Goal: Transaction & Acquisition: Book appointment/travel/reservation

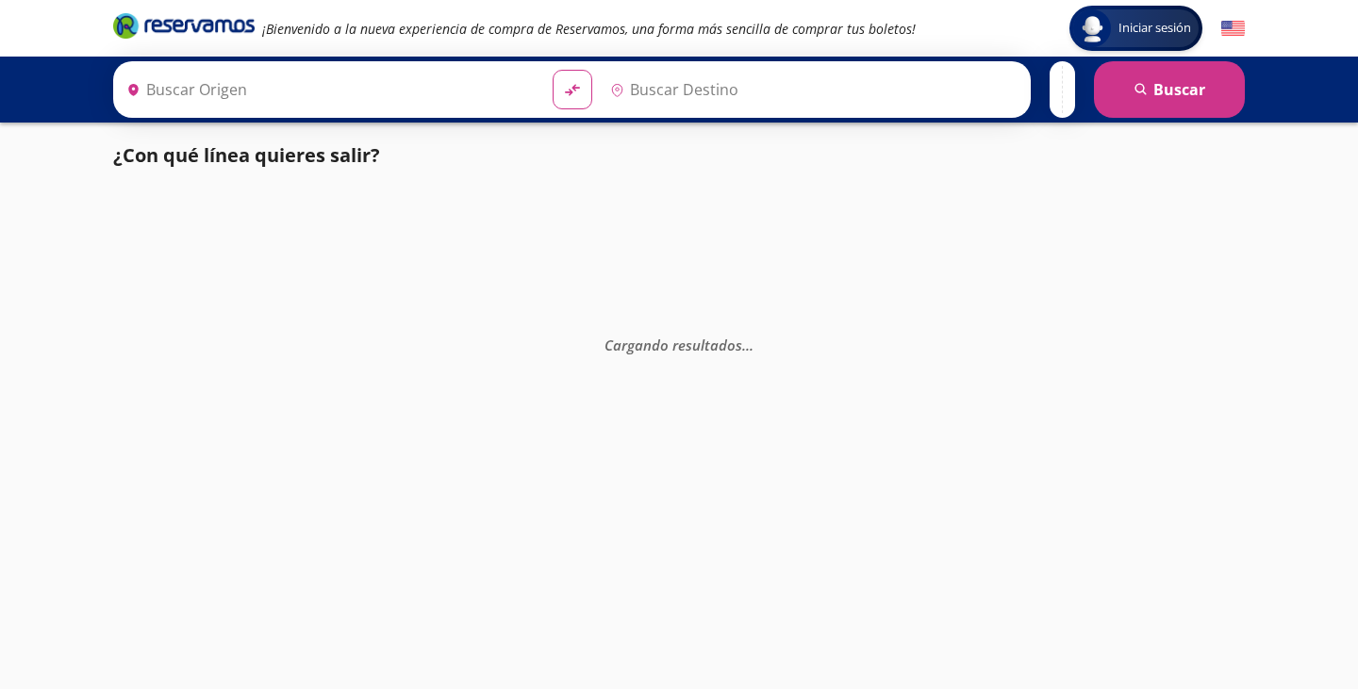
type input "Uruapan, [GEOGRAPHIC_DATA]"
type input "[GEOGRAPHIC_DATA][PERSON_NAME], [GEOGRAPHIC_DATA]"
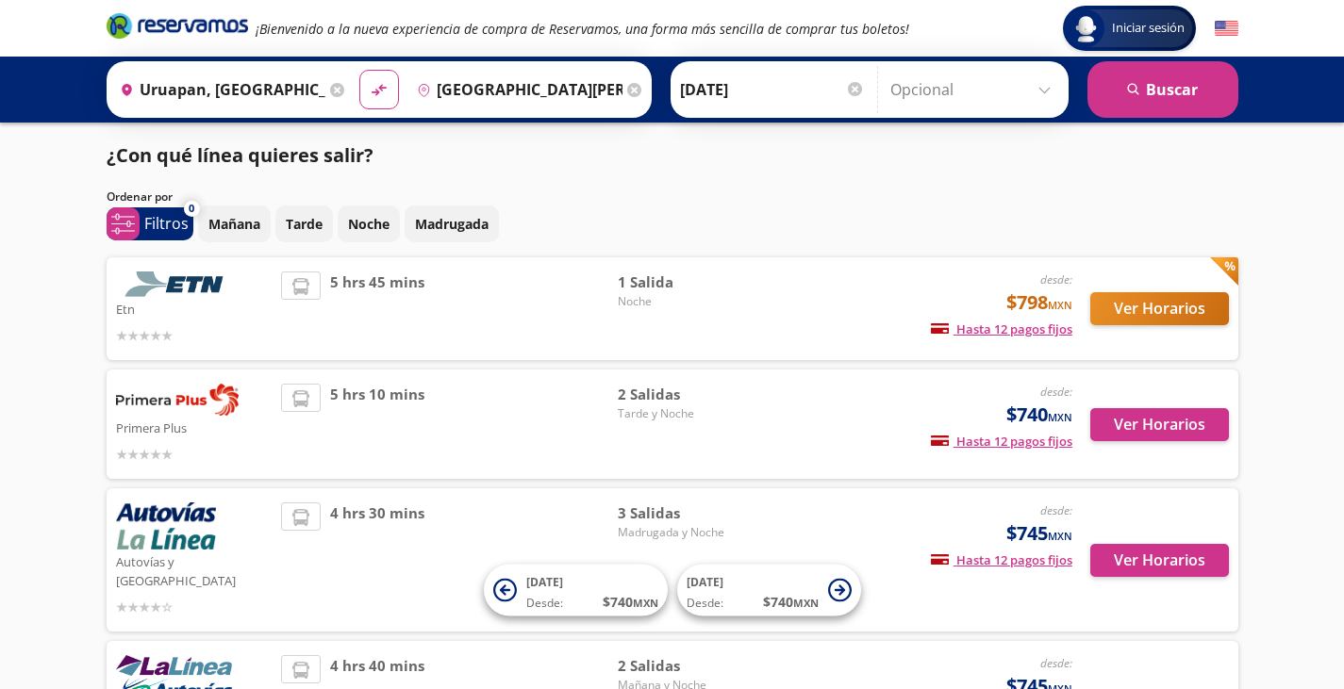
click at [78, 359] on div "Iniciar sesión Iniciar sesión ¡Bienvenido a la nueva experiencia de compra de R…" at bounding box center [672, 444] width 1344 height 888
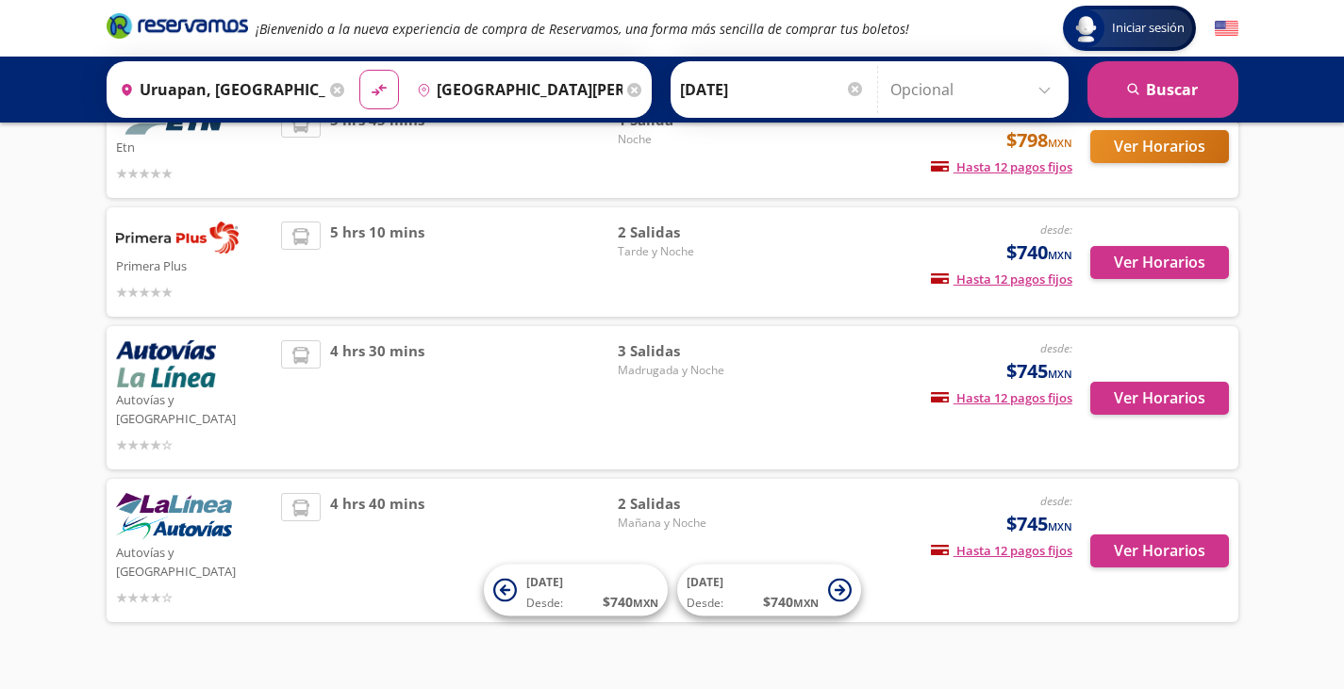
scroll to position [162, 0]
click at [1133, 535] on button "Ver Horarios" at bounding box center [1159, 551] width 139 height 33
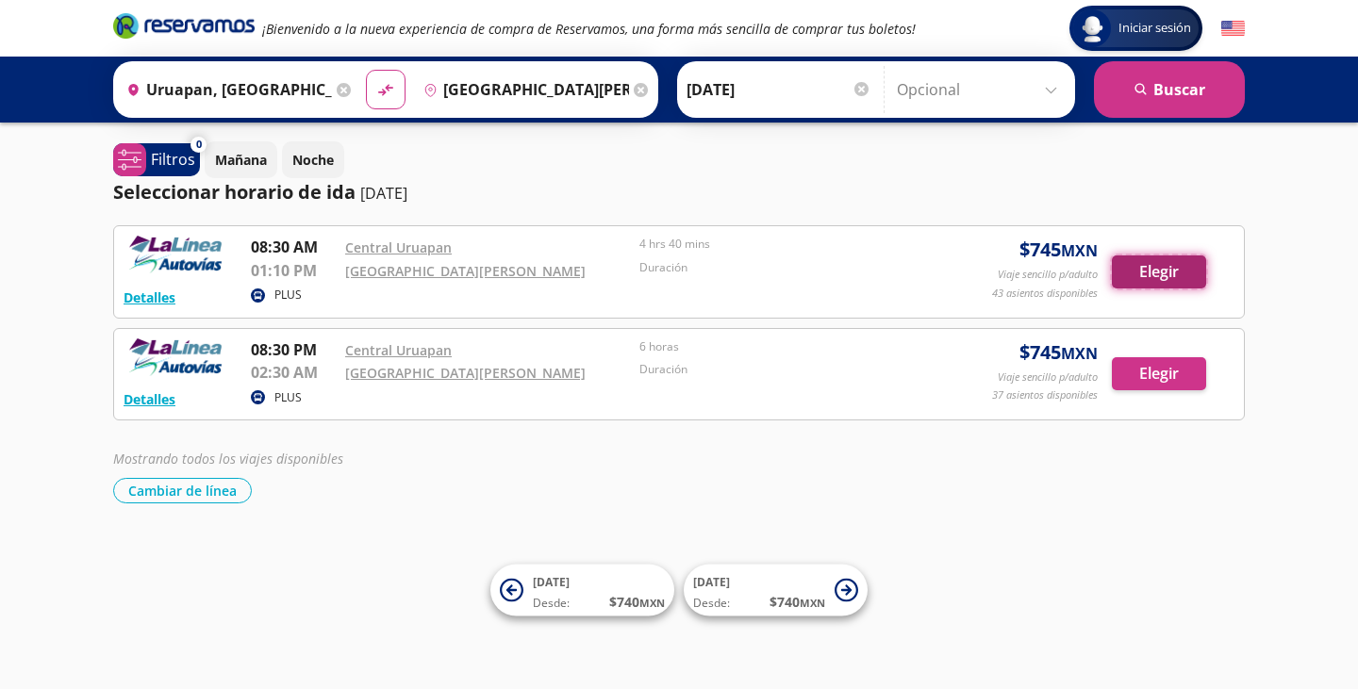
click at [1117, 274] on button "Elegir" at bounding box center [1159, 272] width 94 height 33
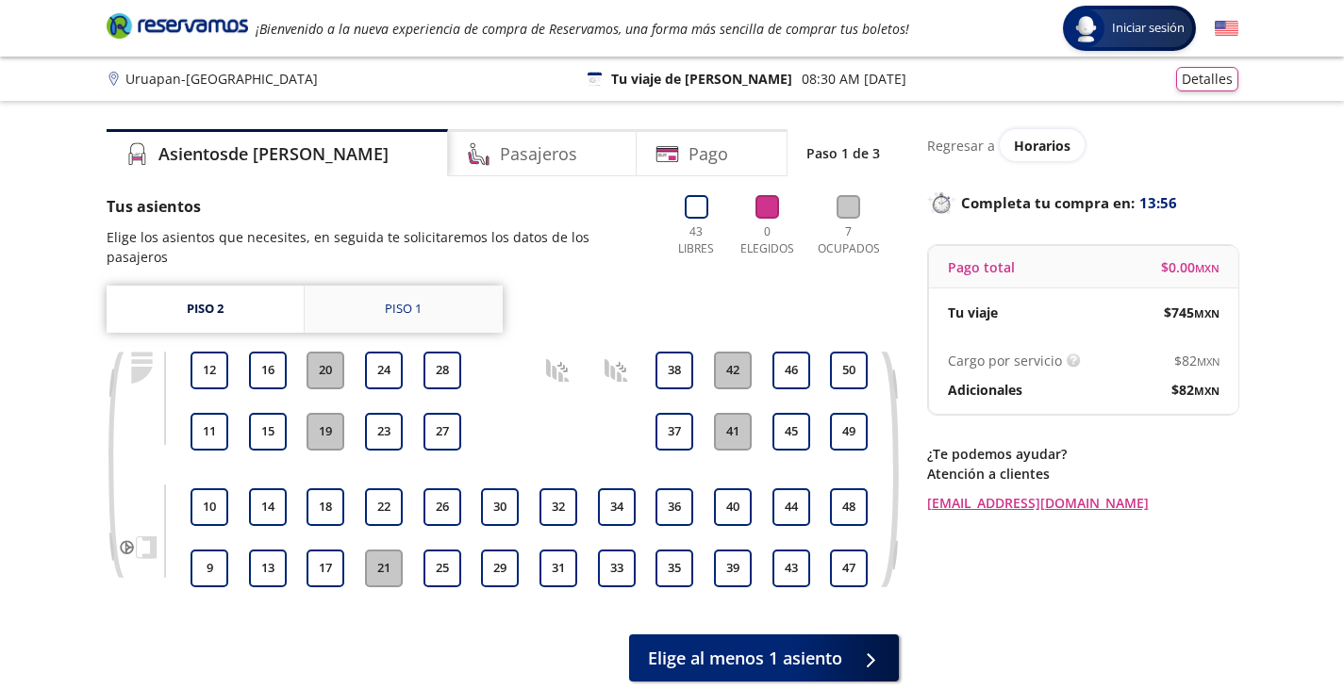
click at [402, 300] on div "Piso 1" at bounding box center [403, 309] width 37 height 19
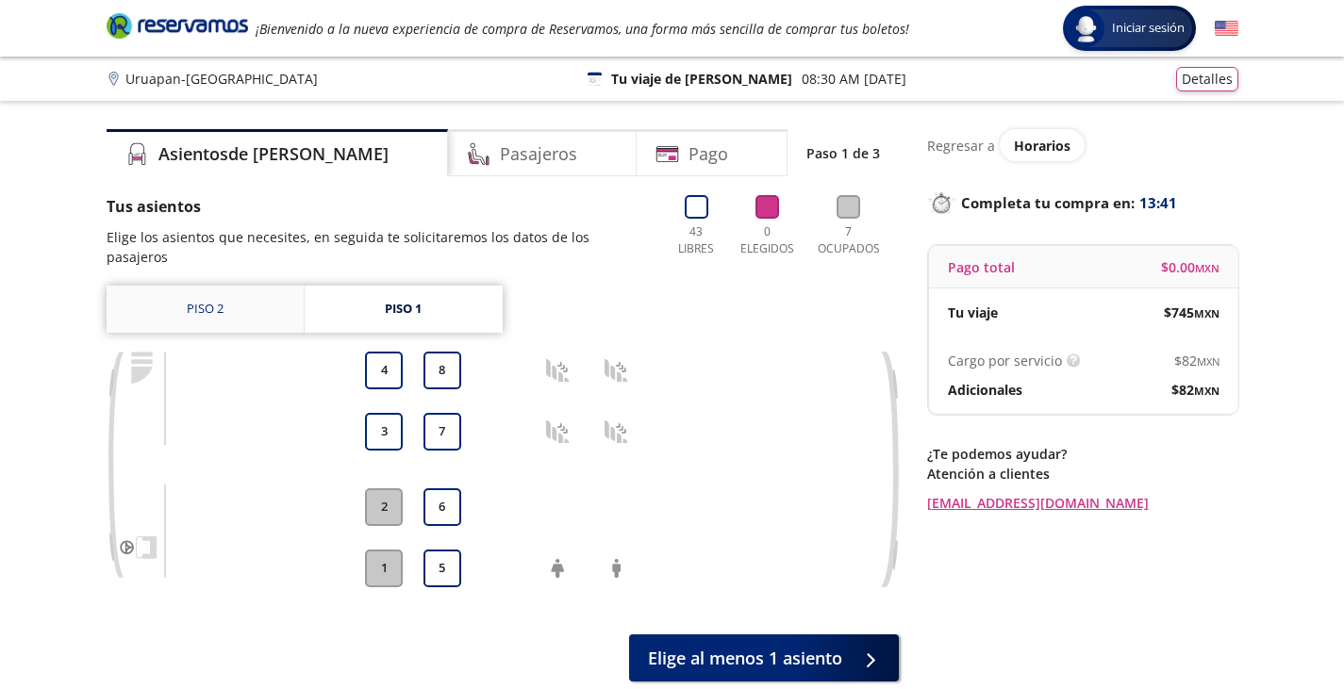
click at [228, 286] on link "Piso 2" at bounding box center [205, 309] width 197 height 47
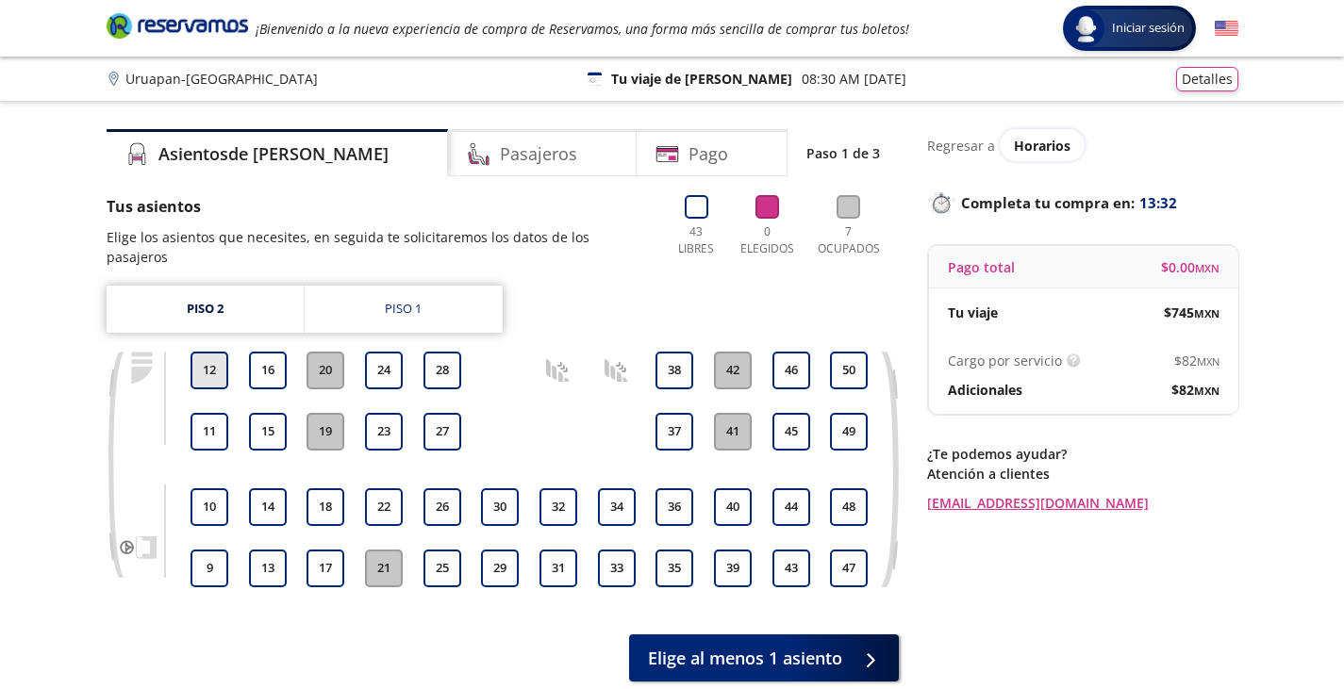
click at [215, 352] on button "12" at bounding box center [210, 371] width 38 height 38
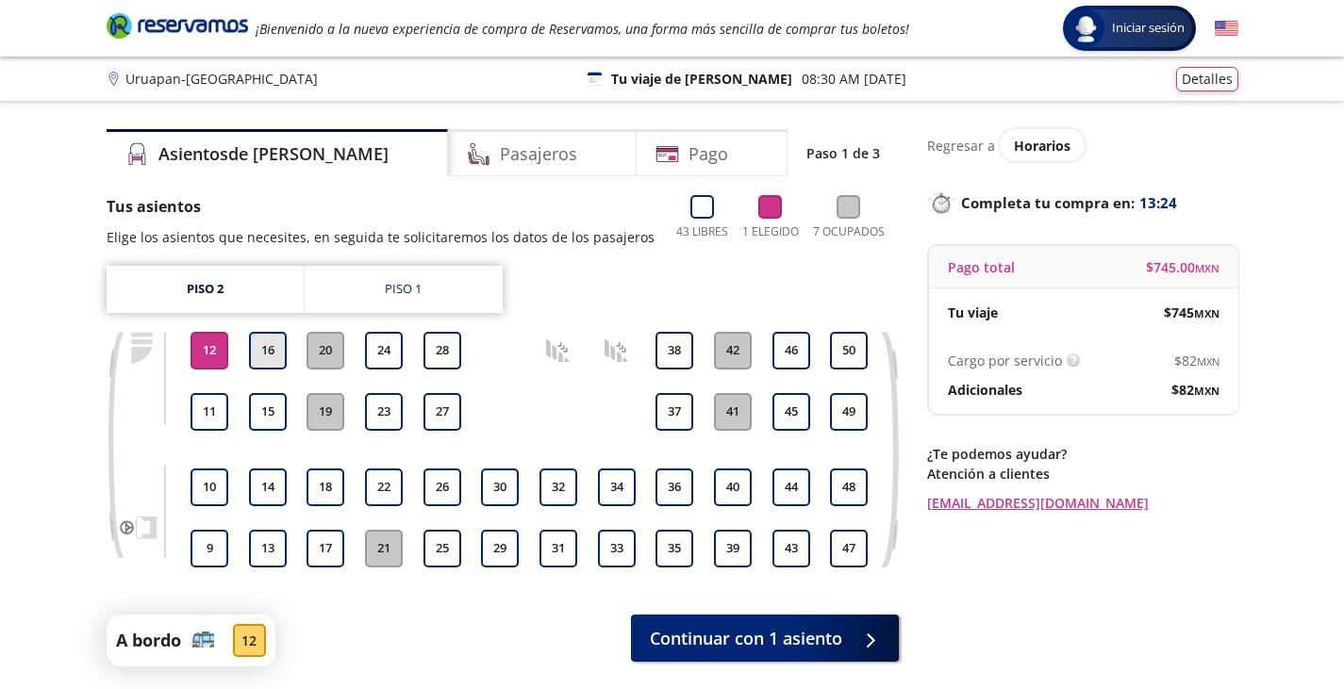
click at [275, 347] on button "16" at bounding box center [268, 351] width 38 height 38
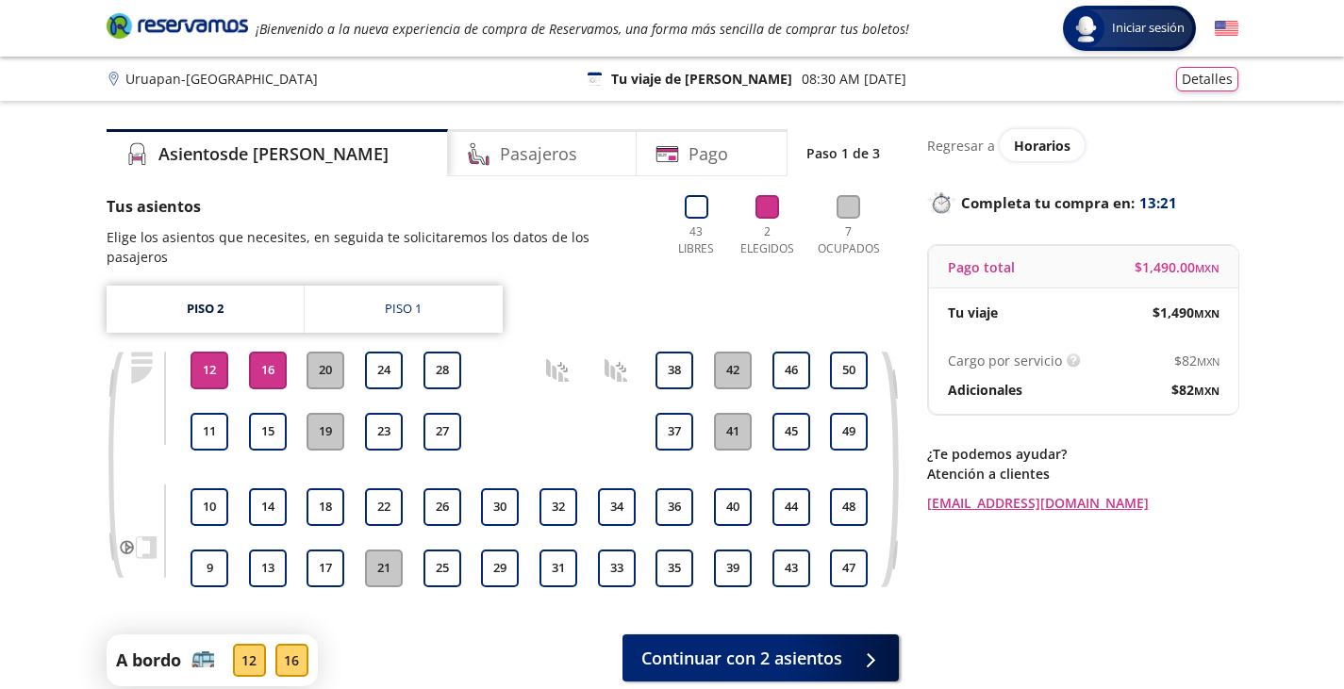
click at [259, 357] on button "16" at bounding box center [268, 371] width 38 height 38
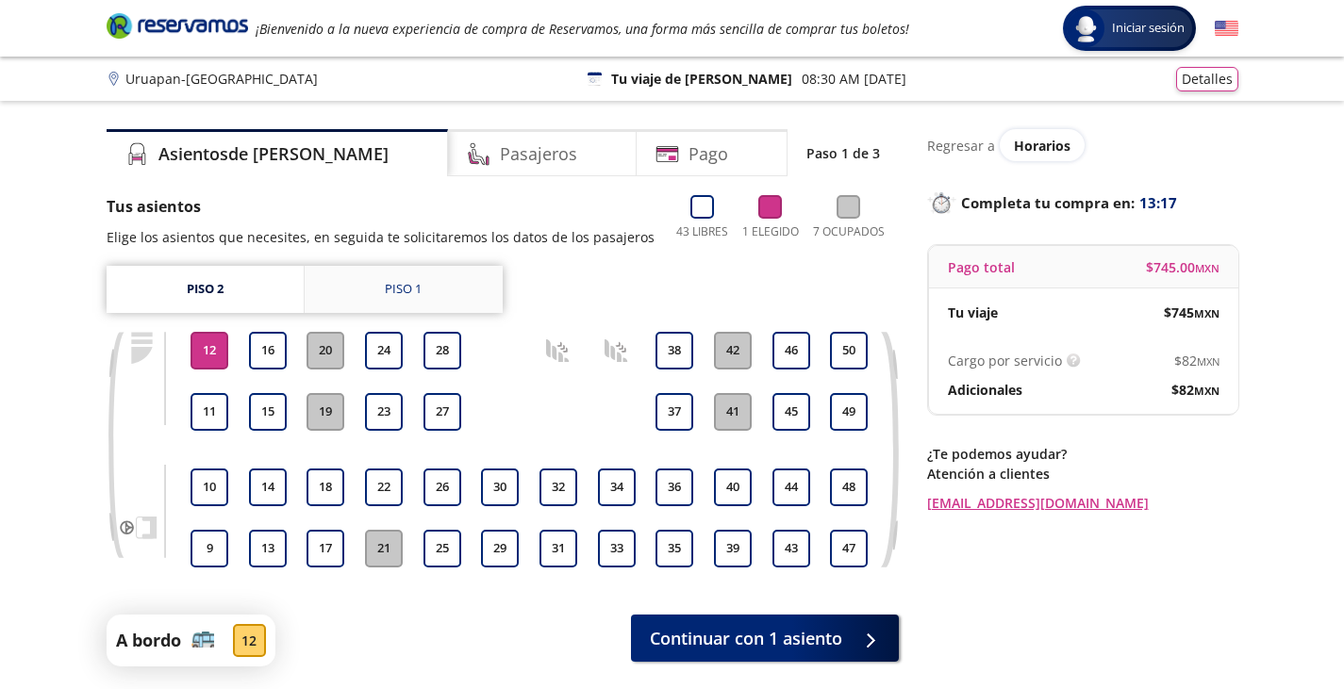
click at [356, 290] on link "Piso 1" at bounding box center [404, 289] width 198 height 47
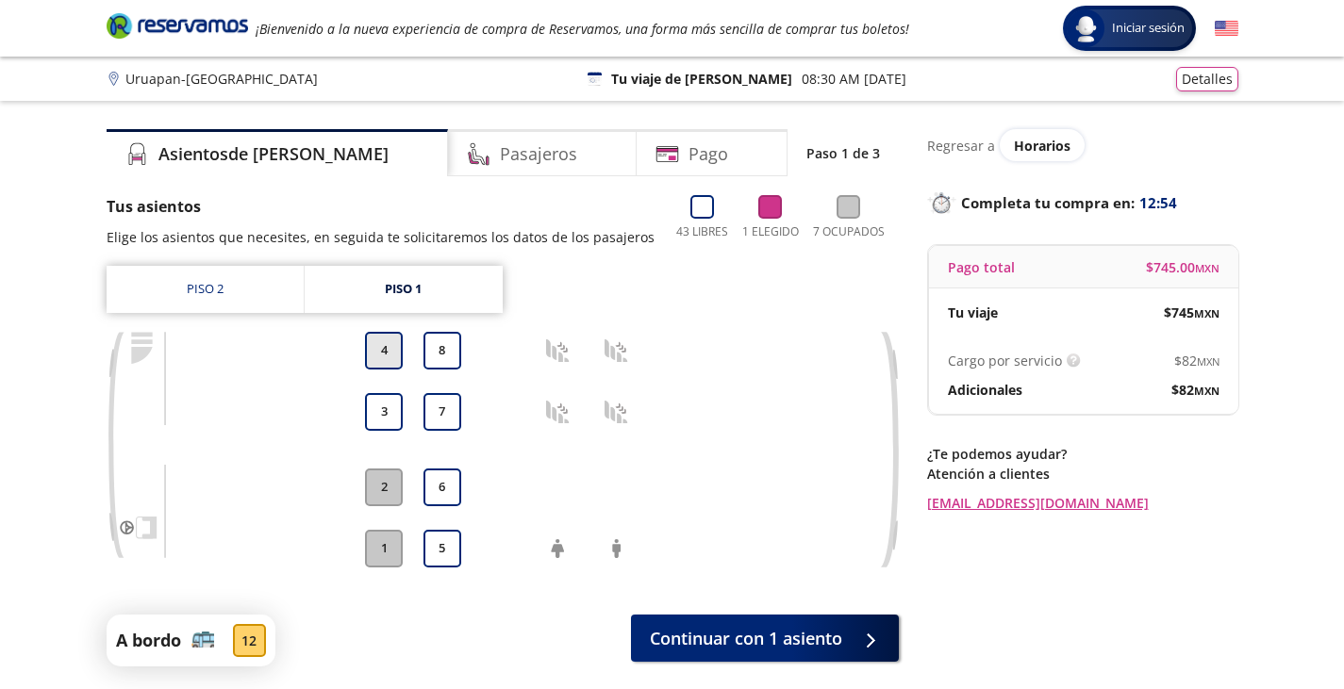
click at [392, 341] on button "4" at bounding box center [384, 351] width 38 height 38
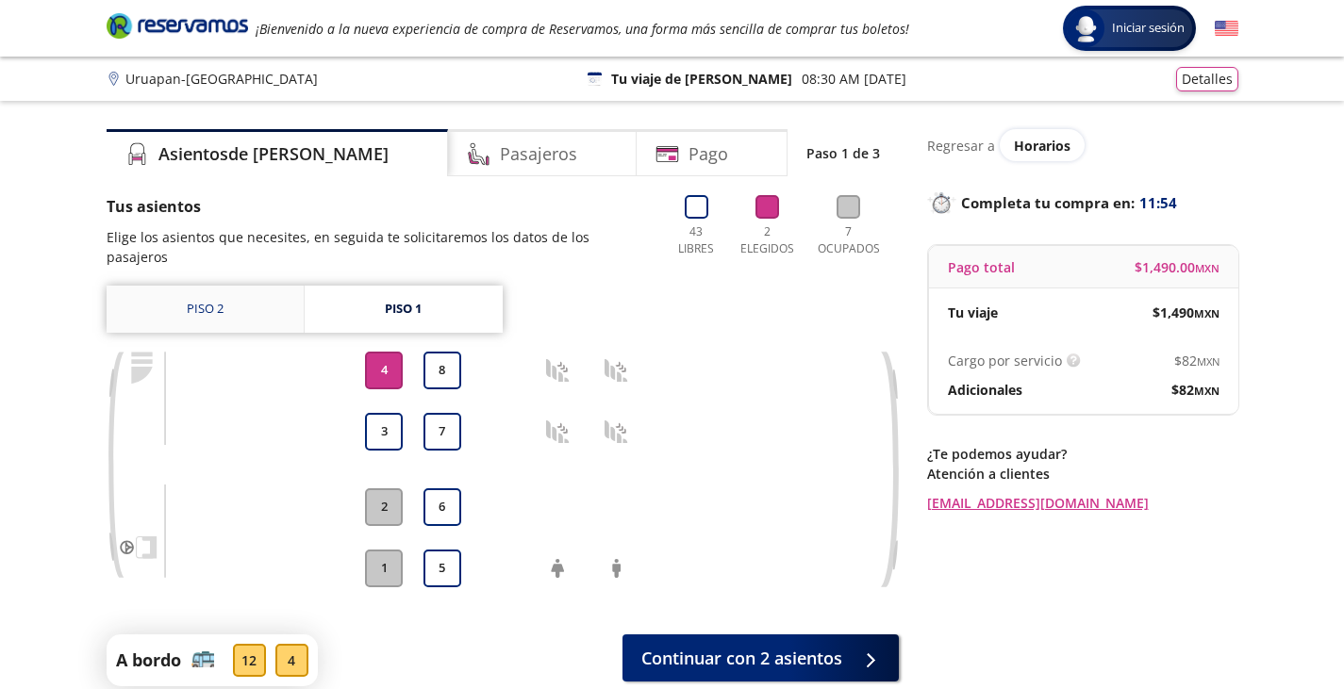
click at [238, 291] on link "Piso 2" at bounding box center [205, 309] width 197 height 47
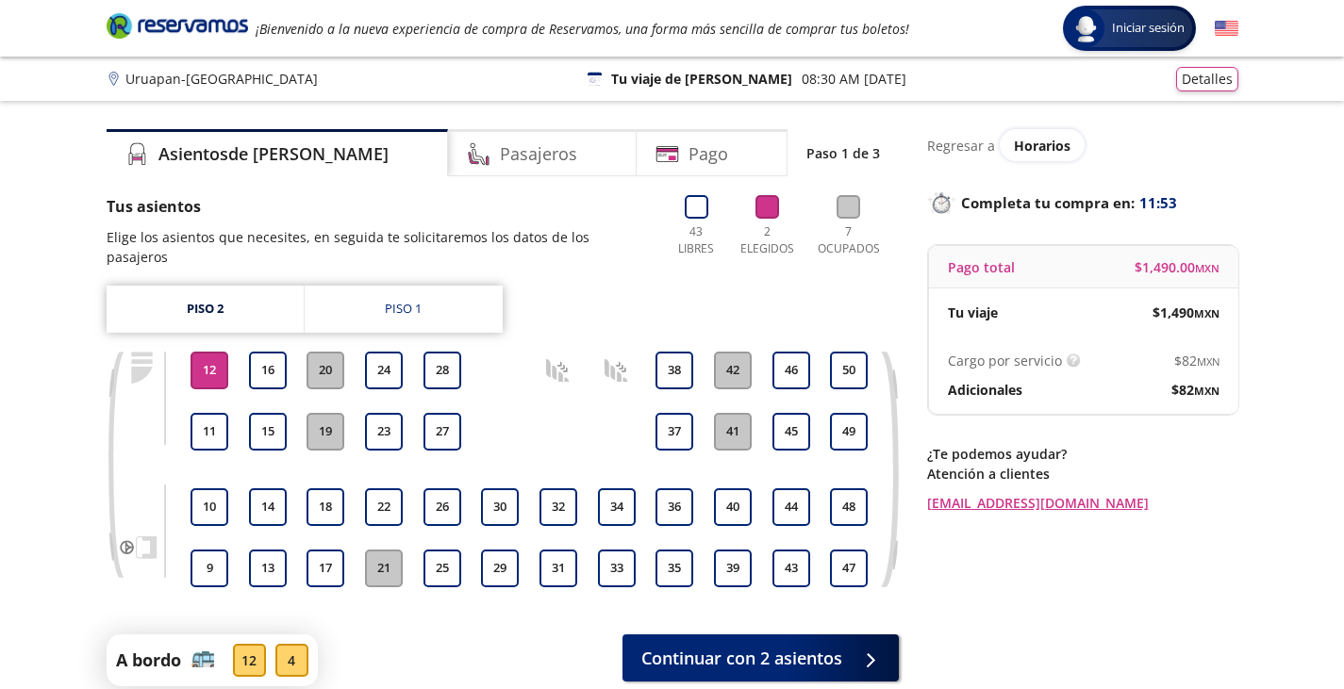
click at [208, 356] on button "12" at bounding box center [210, 371] width 38 height 38
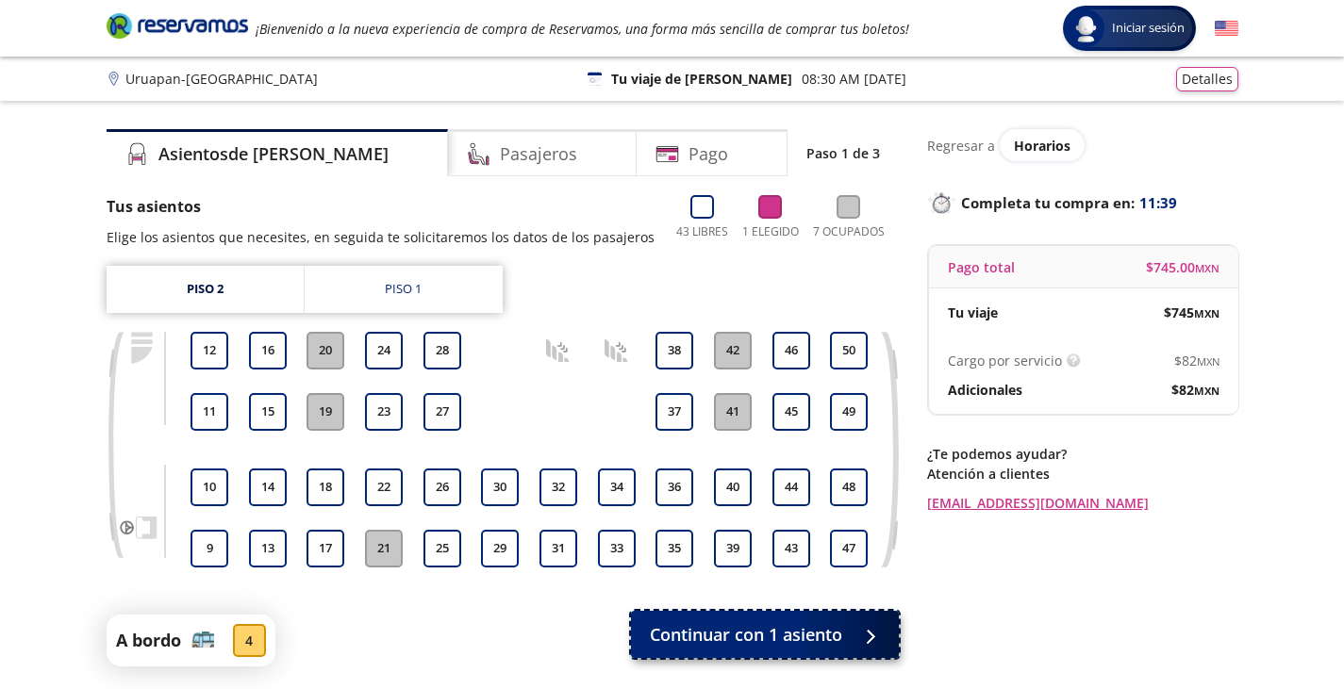
click at [806, 638] on span "Continuar con 1 asiento" at bounding box center [746, 634] width 192 height 25
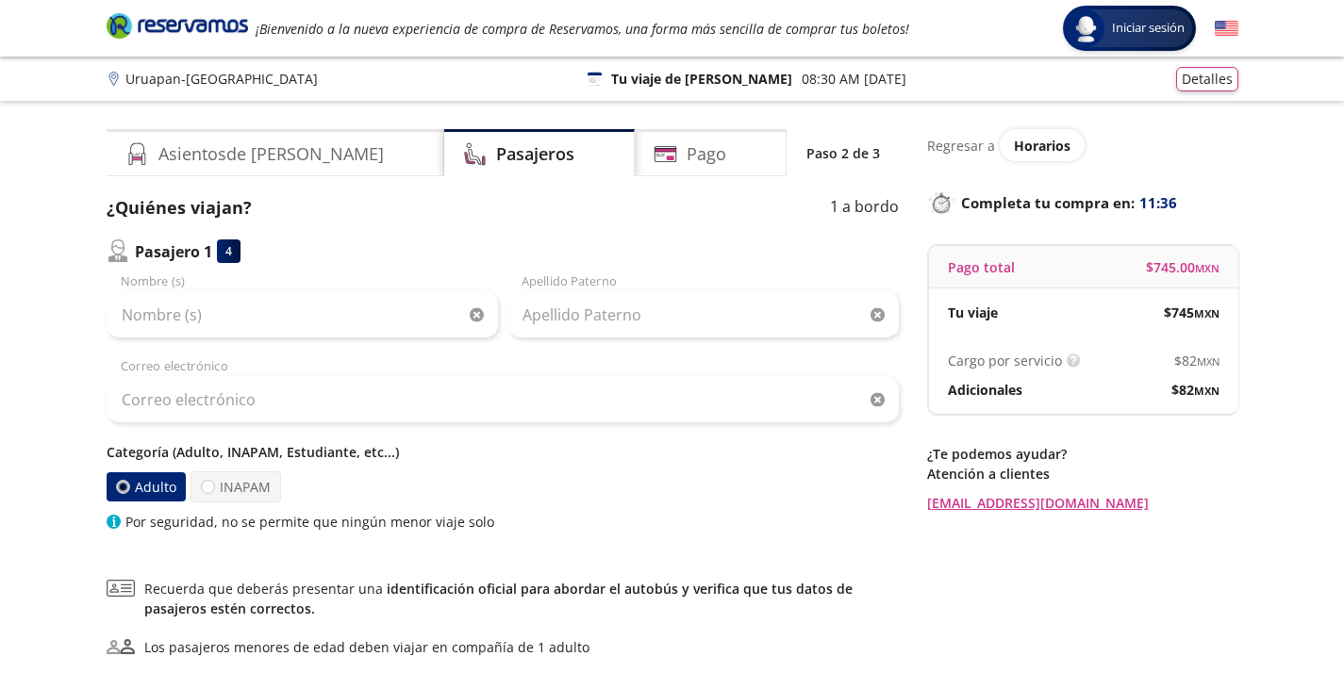
click at [1103, 601] on div "Regresar a Horarios Completa tu compra en : 11:36 Pago total $ 745.00 MXN Tu vi…" at bounding box center [1082, 440] width 311 height 622
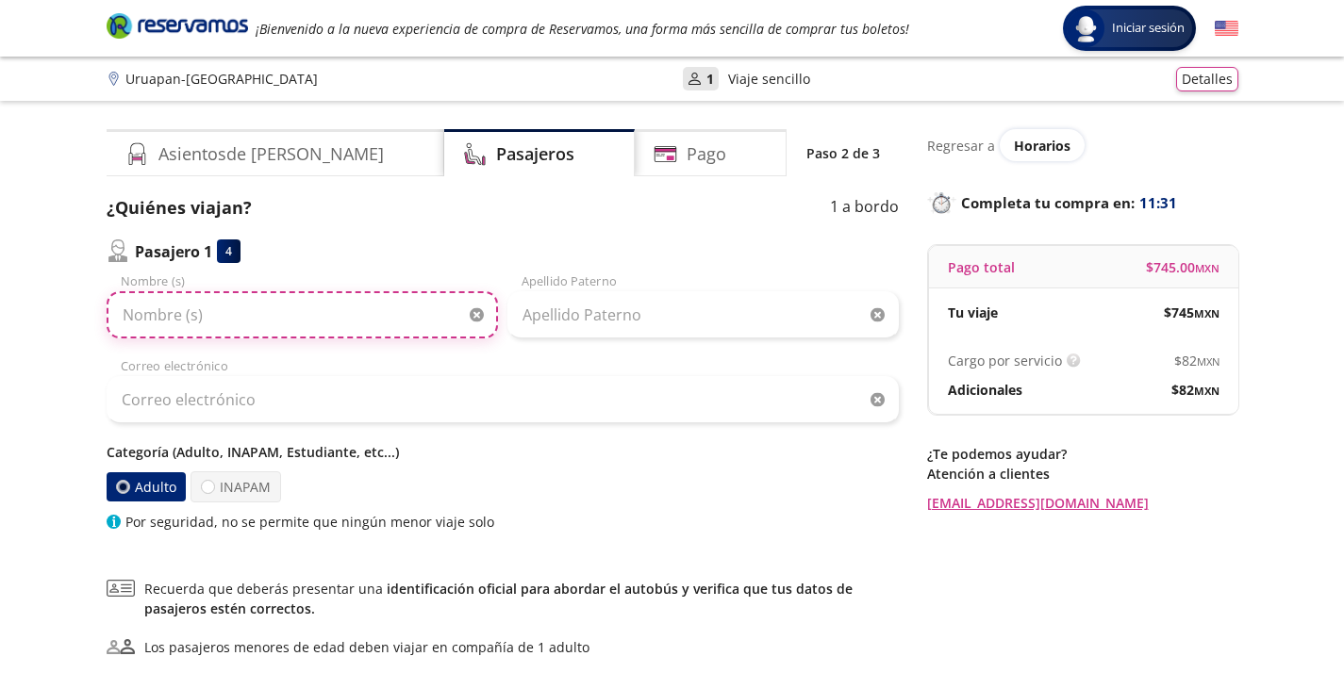
click at [390, 320] on input "Nombre (s)" at bounding box center [302, 314] width 391 height 47
type input "[PERSON_NAME]"
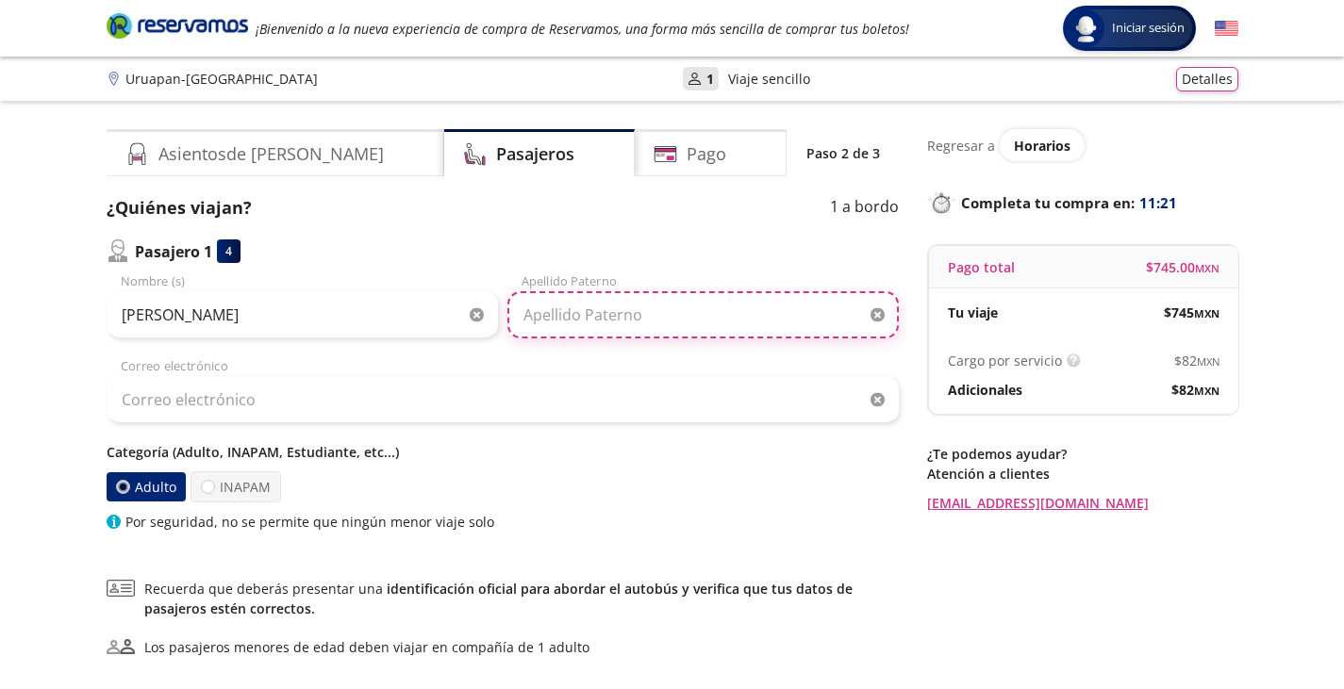
click at [677, 317] on input "Apellido Paterno" at bounding box center [702, 314] width 391 height 47
type input "[PERSON_NAME]"
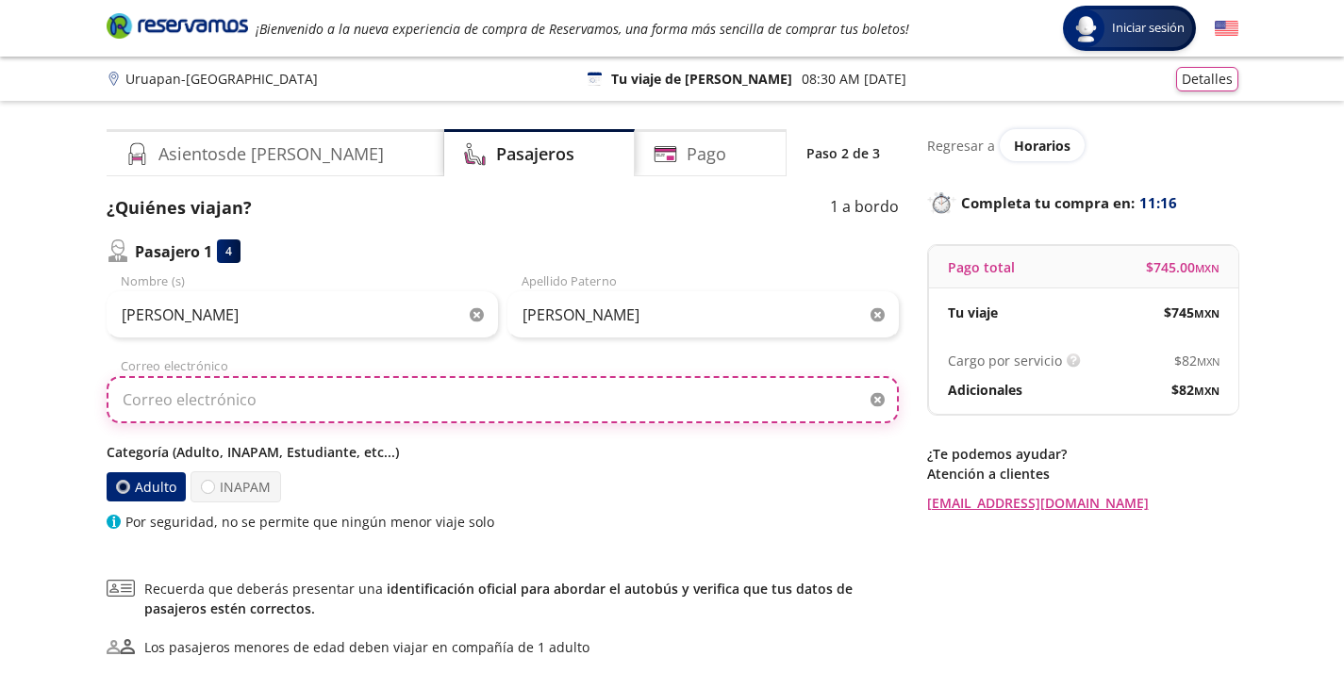
click at [308, 417] on input "Correo electrónico" at bounding box center [503, 399] width 792 height 47
type input "[EMAIL_ADDRESS][DOMAIN_NAME]"
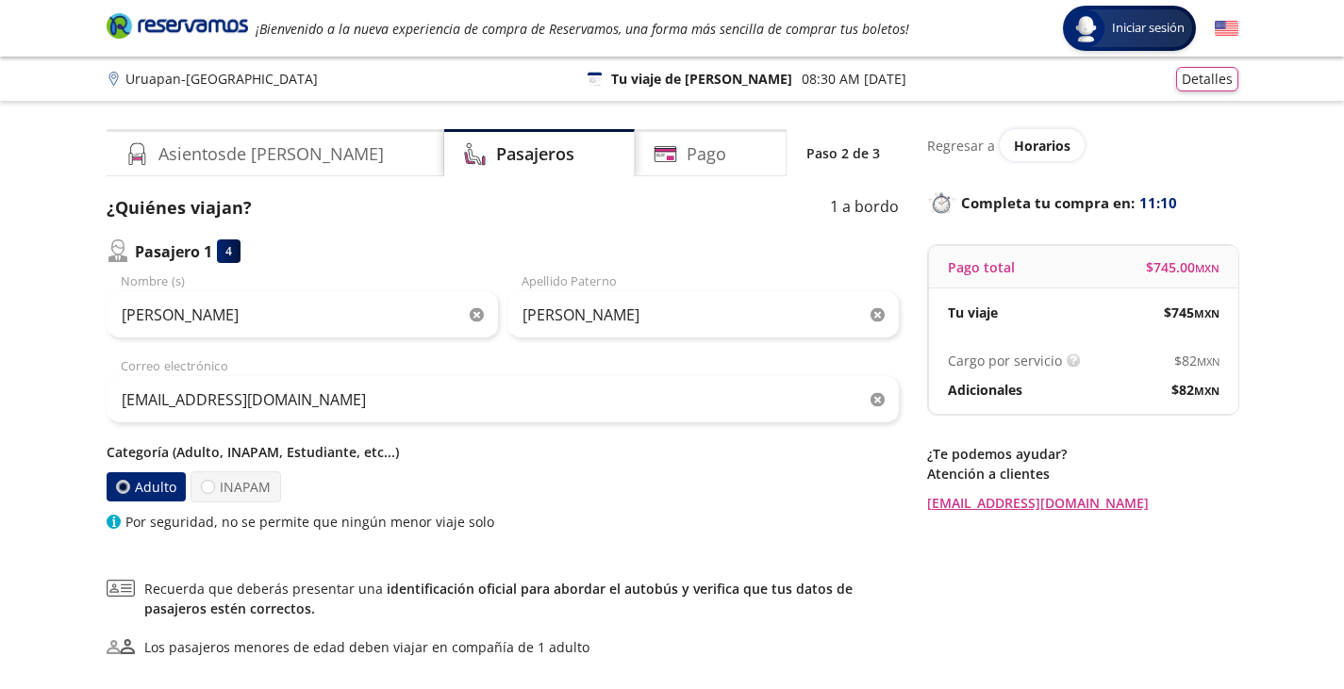
click at [33, 519] on div "Group 9 Created with Sketch. Datos para la compra Uruapan - [GEOGRAPHIC_DATA] I…" at bounding box center [672, 437] width 1344 height 874
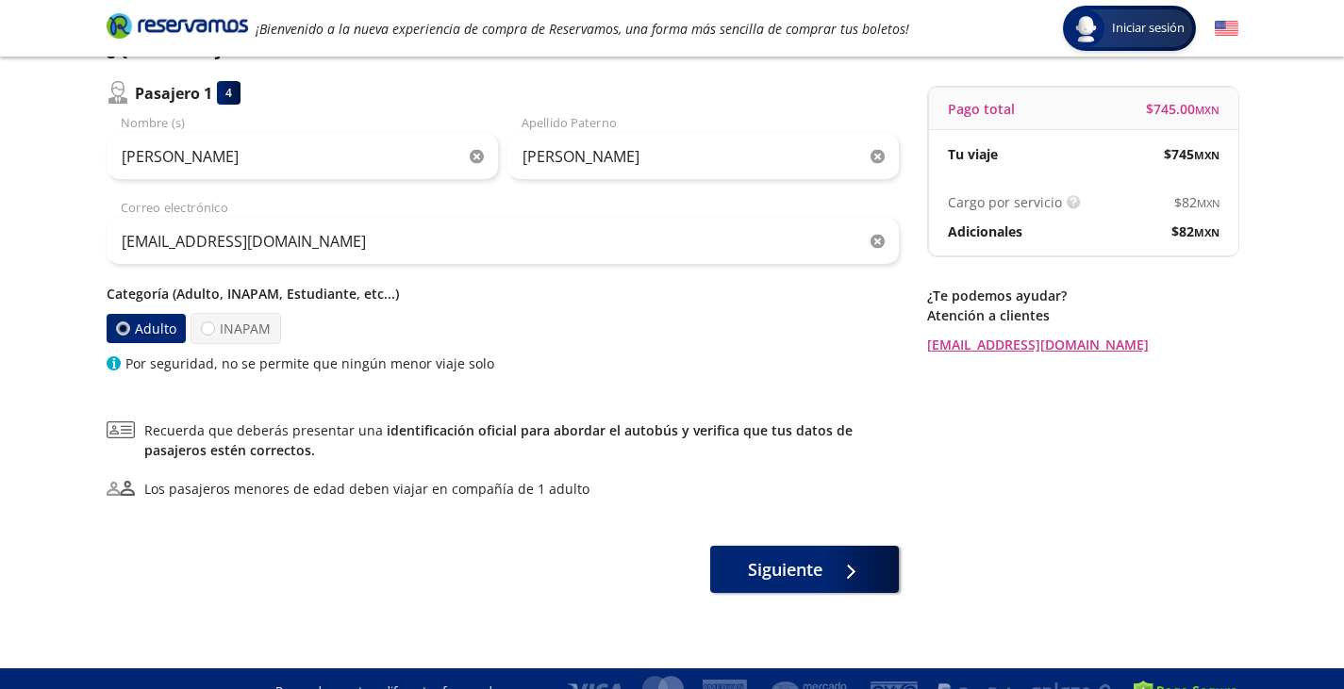
scroll to position [185, 0]
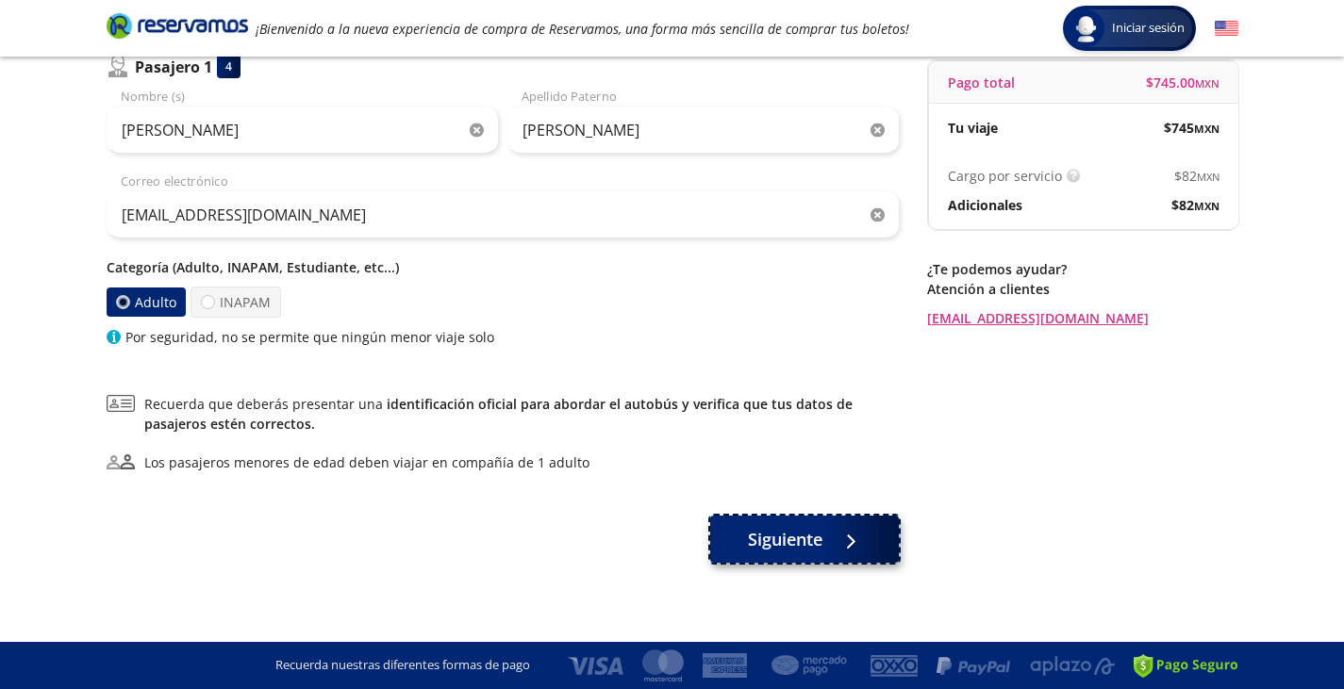
click at [795, 540] on span "Siguiente" at bounding box center [785, 539] width 75 height 25
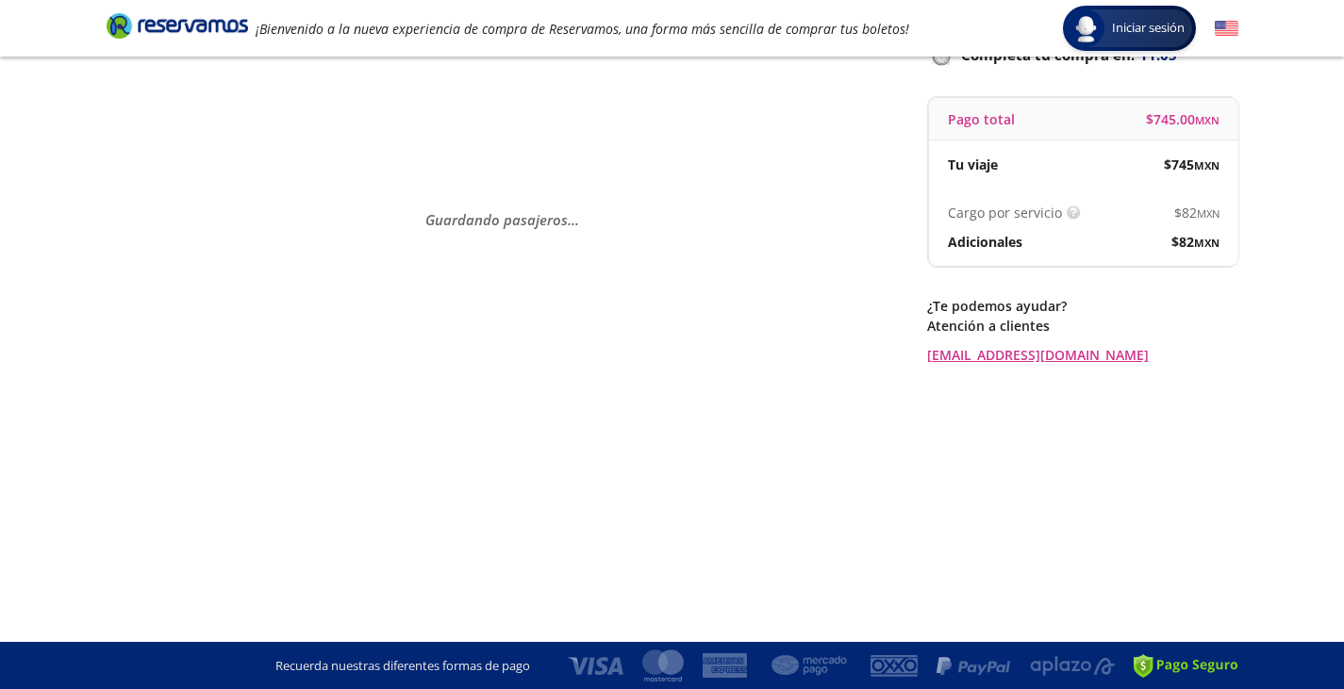
scroll to position [0, 0]
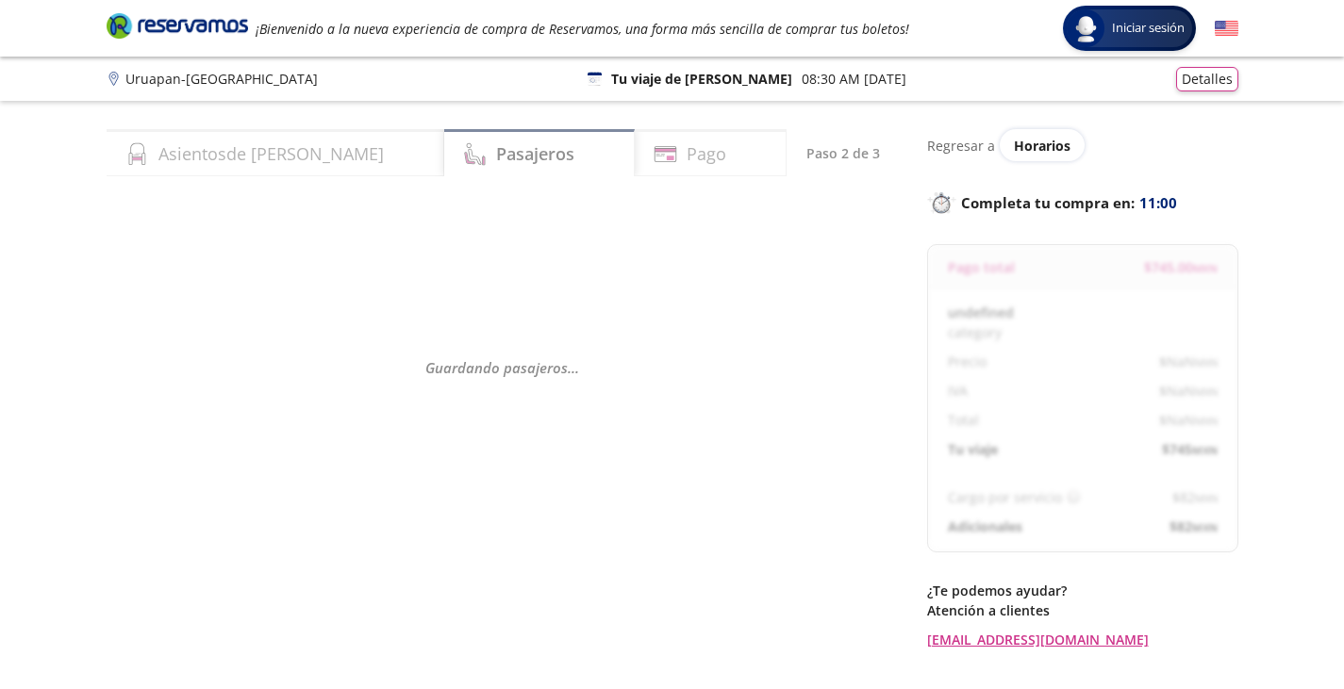
select select "MX"
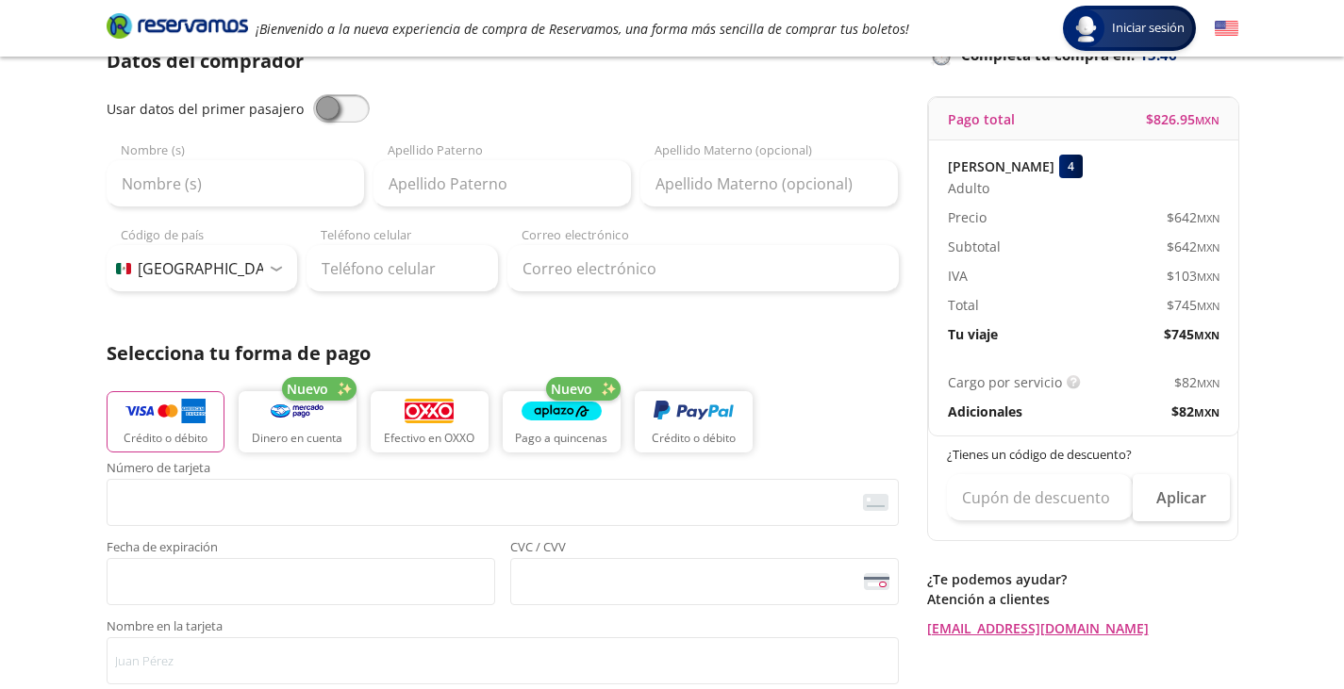
scroll to position [151, 0]
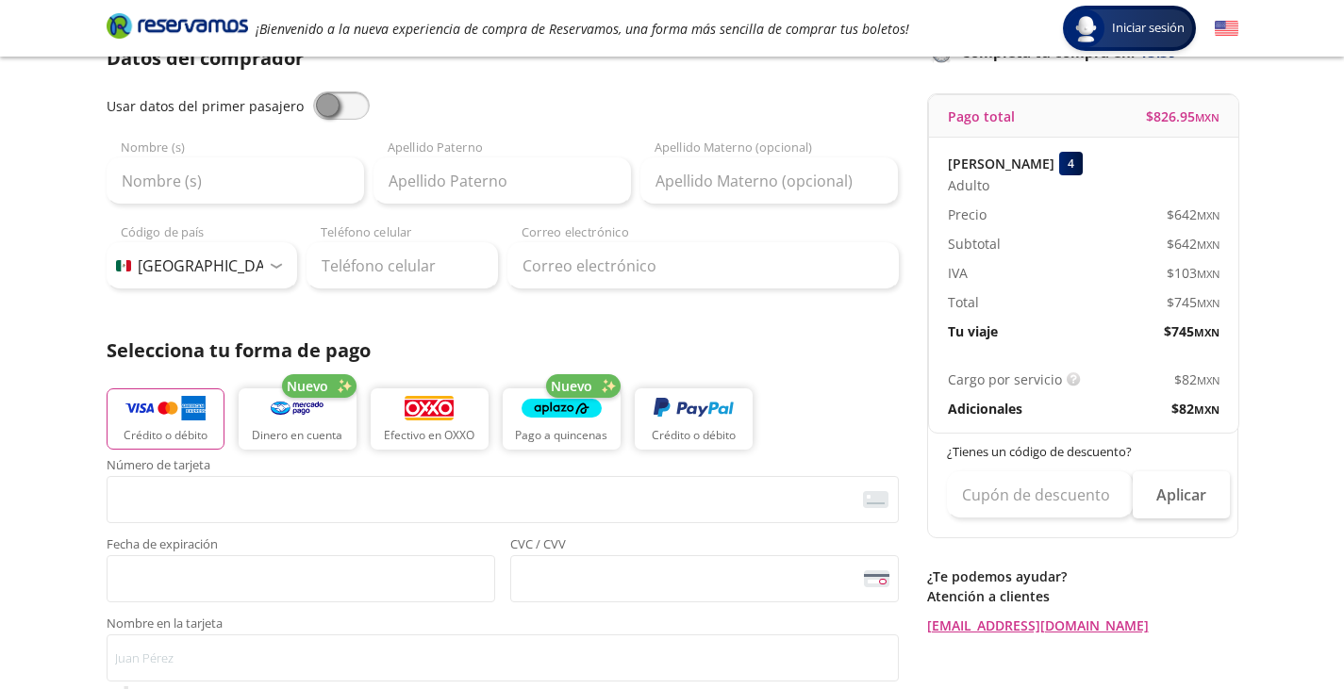
click at [349, 107] on span at bounding box center [341, 105] width 57 height 28
click at [313, 91] on input "checkbox" at bounding box center [313, 91] width 0 height 0
type input "[PERSON_NAME]"
type input "[EMAIL_ADDRESS][DOMAIN_NAME]"
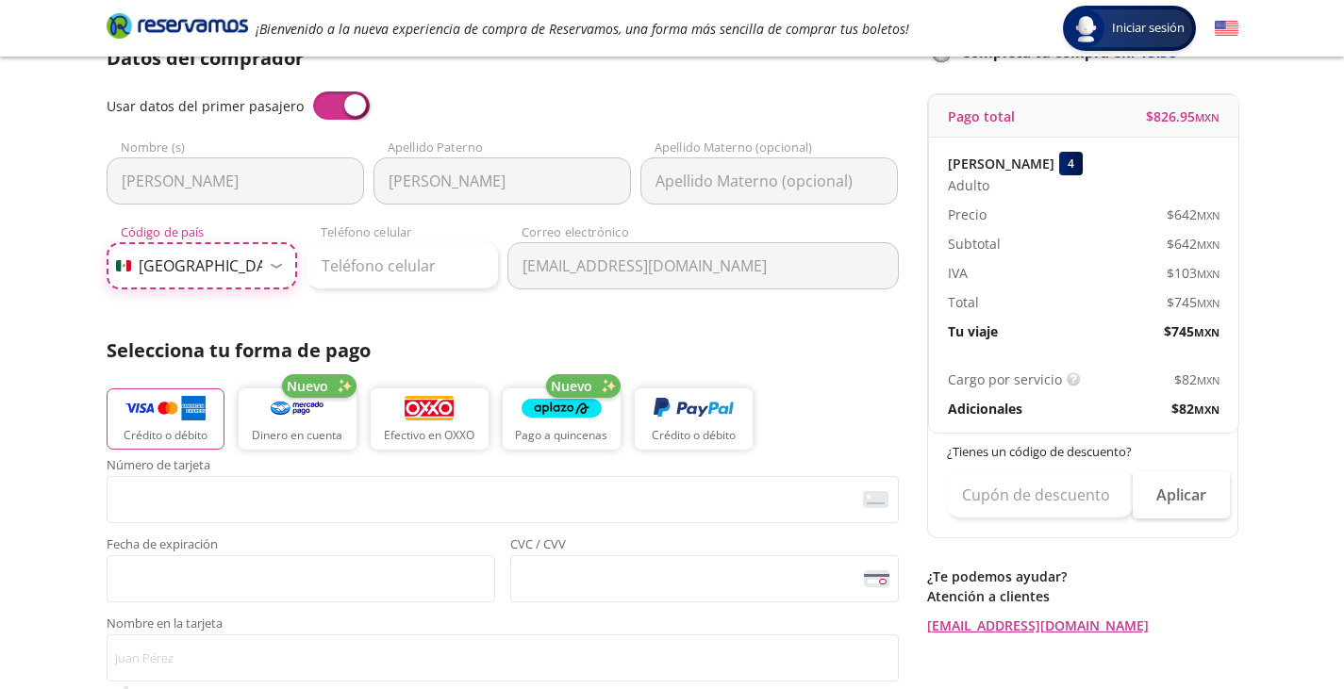
click at [250, 261] on select "Código de país [GEOGRAPHIC_DATA] +1 [GEOGRAPHIC_DATA] +52 [GEOGRAPHIC_DATA] +57…" at bounding box center [202, 265] width 191 height 47
select select "US"
click at [107, 242] on select "Código de país [GEOGRAPHIC_DATA] +1 [GEOGRAPHIC_DATA] +52 [GEOGRAPHIC_DATA] +57…" at bounding box center [202, 265] width 191 height 47
click at [394, 272] on input "Teléfono celular" at bounding box center [402, 265] width 191 height 47
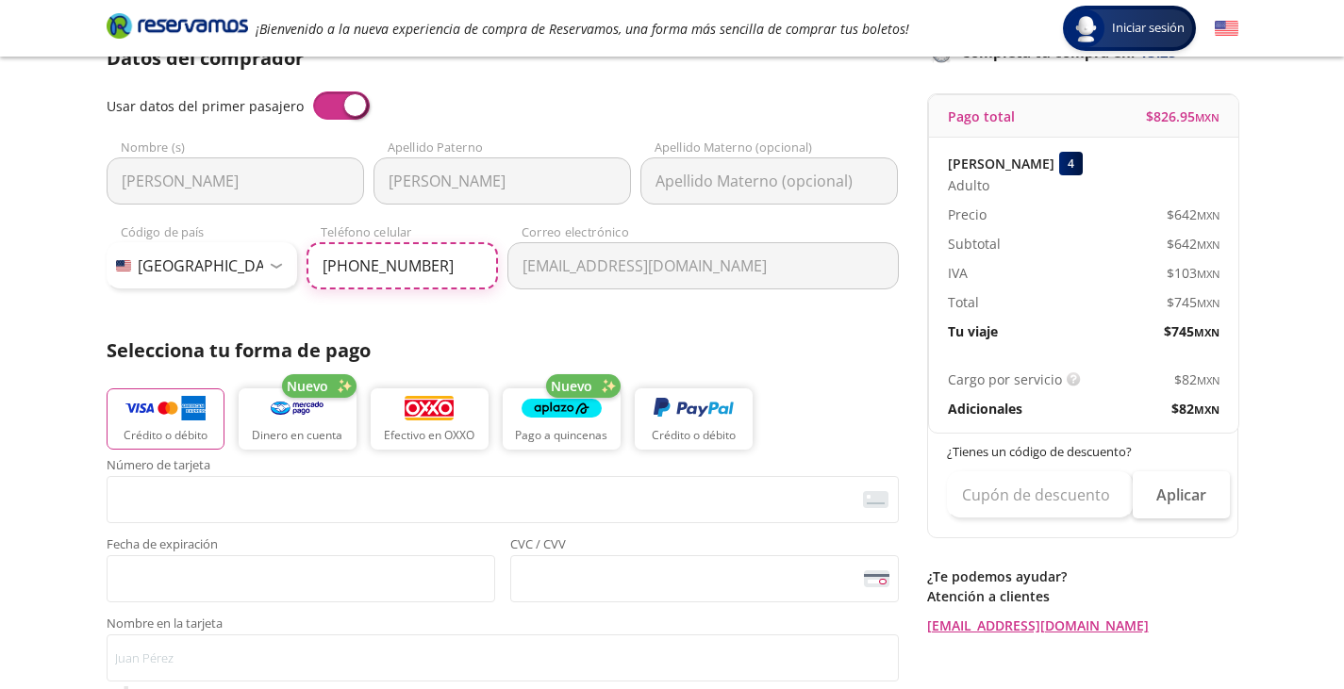
type input "[PHONE_NUMBER]"
click at [65, 394] on div "Group 9 Created with Sketch. Pago Uruapan - [GEOGRAPHIC_DATA] Iniciar sesión In…" at bounding box center [672, 630] width 1344 height 1563
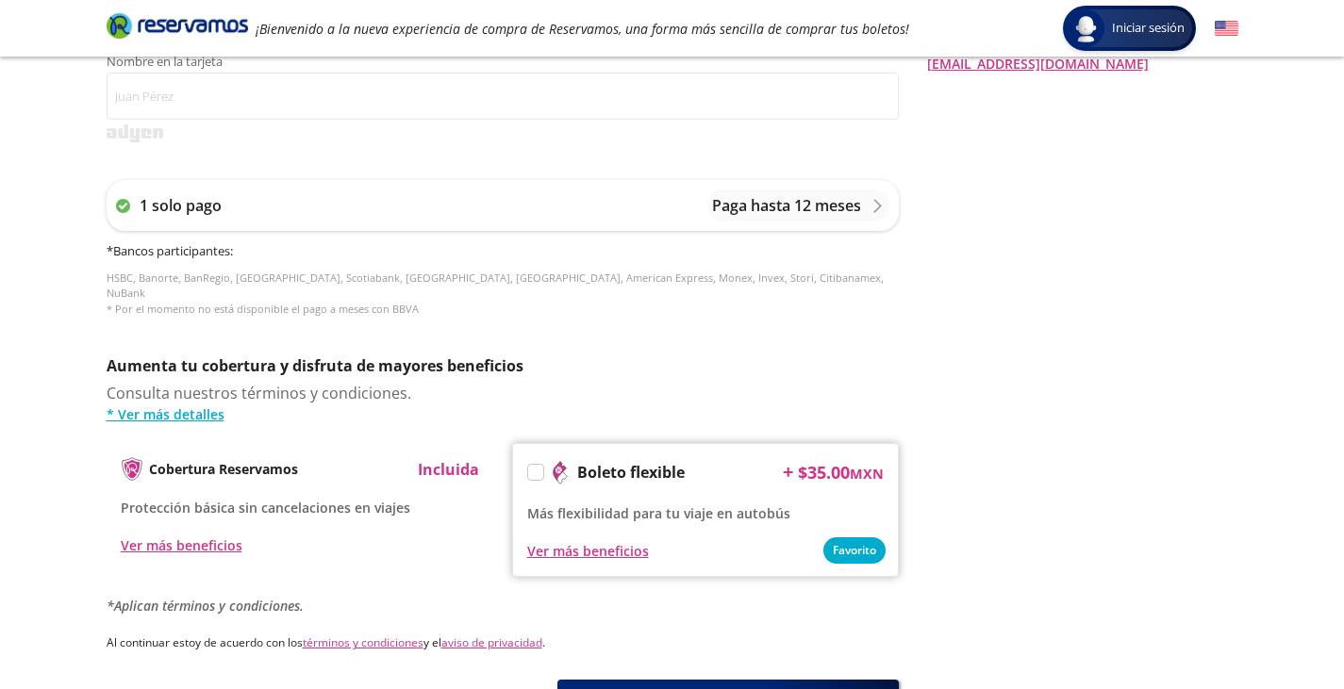
scroll to position [717, 0]
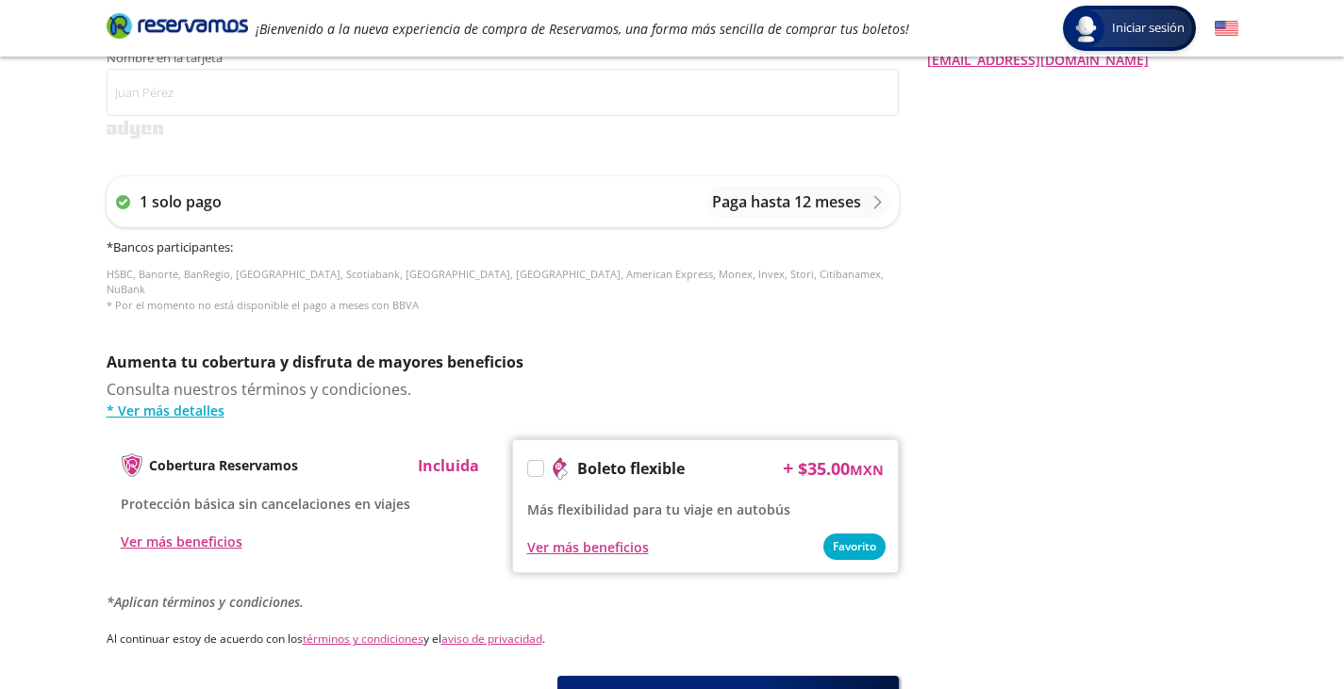
click at [1063, 414] on div "Regresar a Horarios Completa tu compra en : 12:06 Pago total $ 826.95 MXN [PERS…" at bounding box center [1082, 67] width 311 height 1311
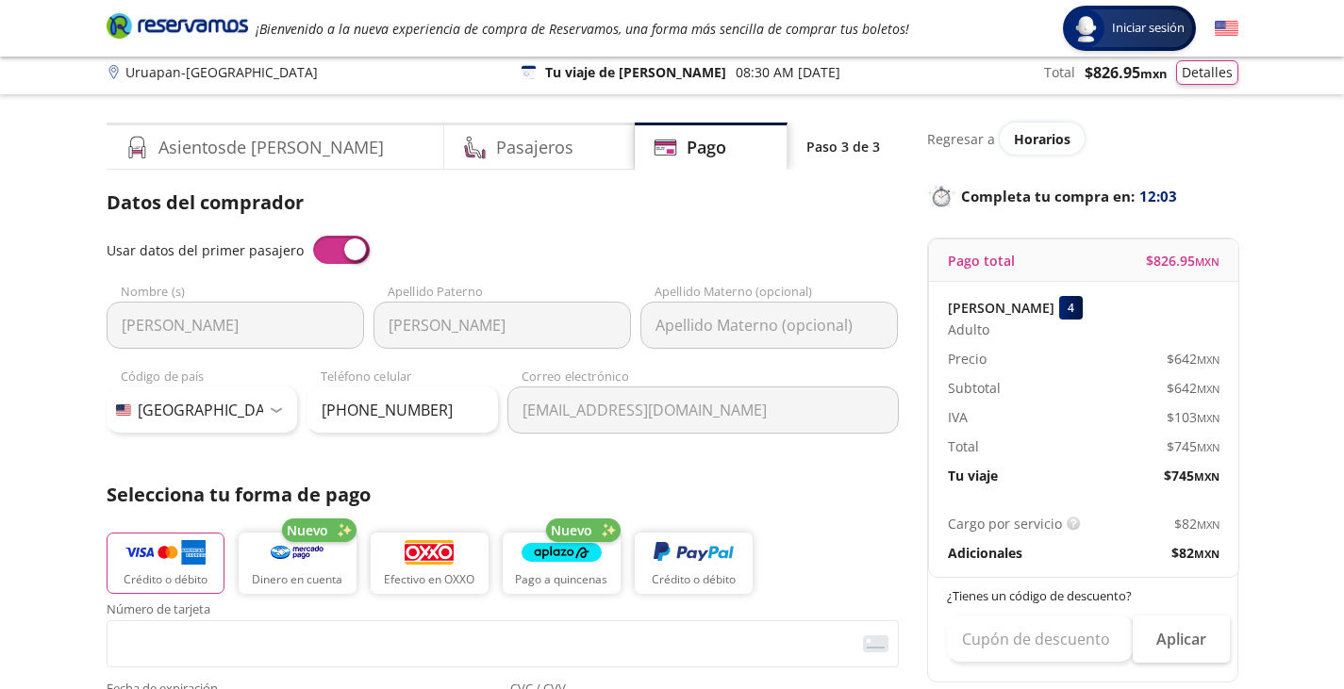
scroll to position [0, 0]
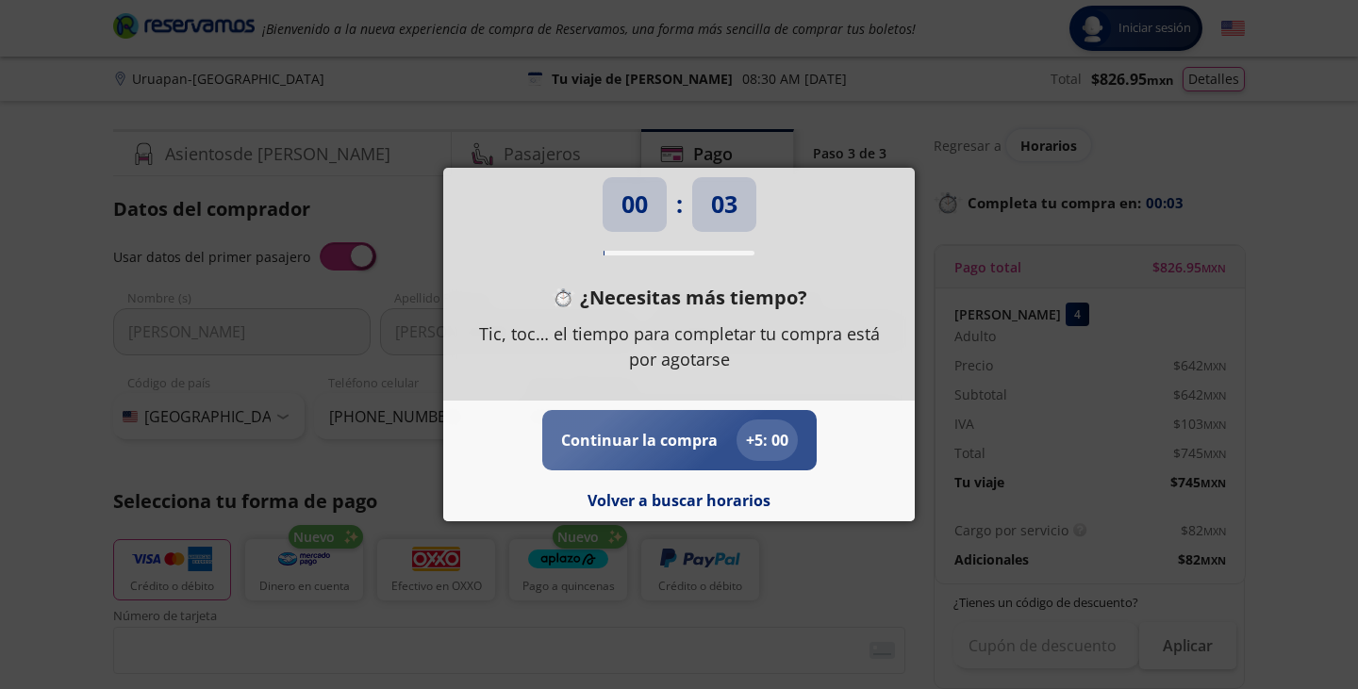
click at [676, 456] on div "Continuar la compra + 5 : 00" at bounding box center [679, 440] width 237 height 41
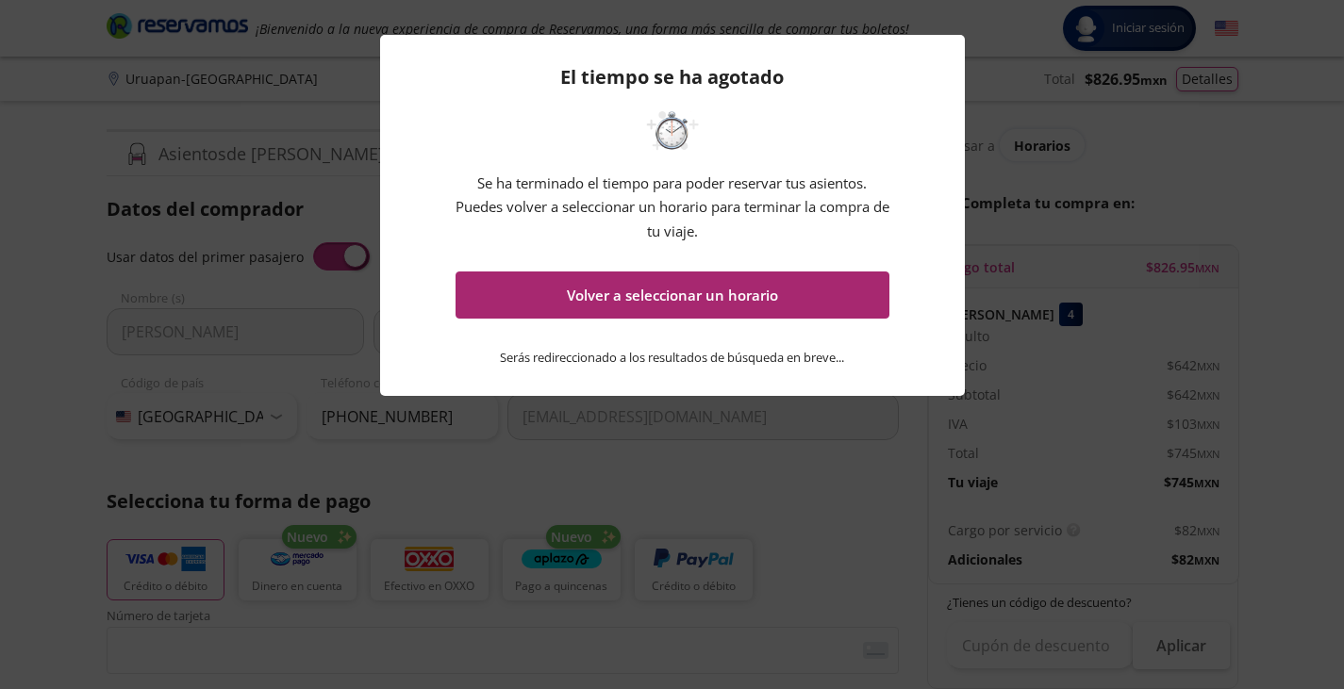
click at [745, 301] on button "Volver a seleccionar un horario" at bounding box center [673, 295] width 434 height 47
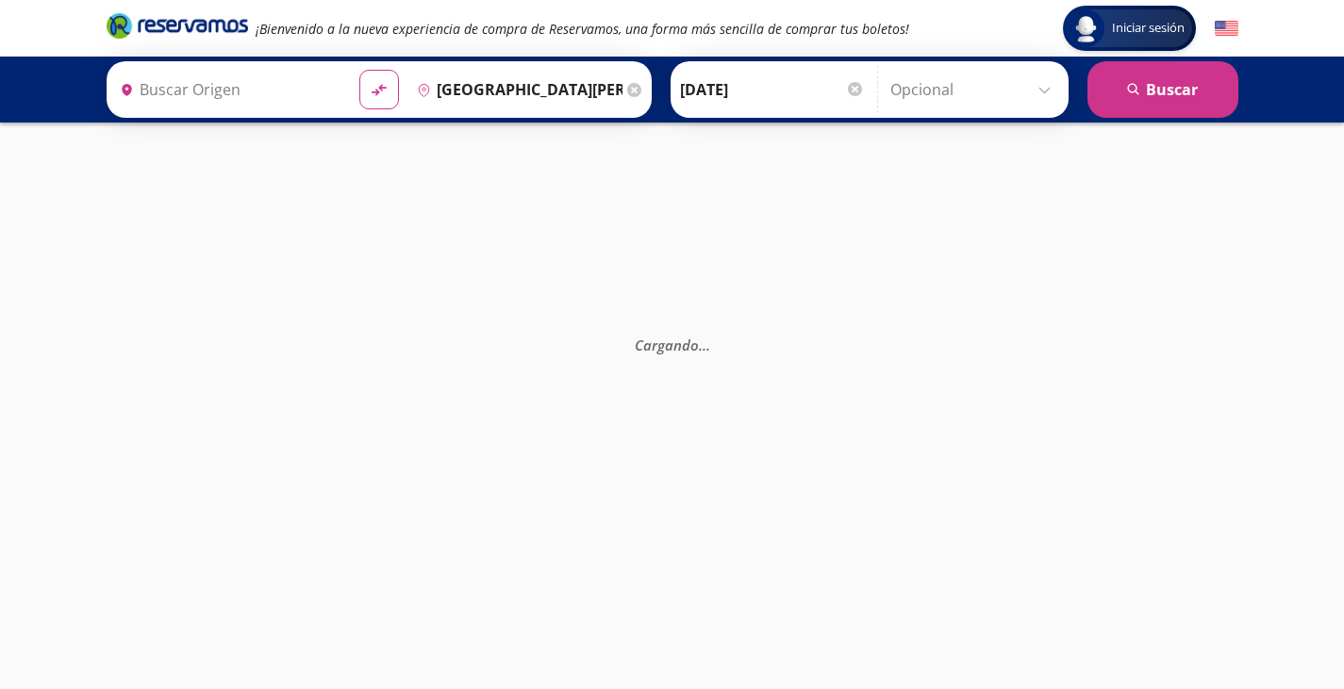
type input "Central Uruapan, [GEOGRAPHIC_DATA]"
